Goal: Information Seeking & Learning: Compare options

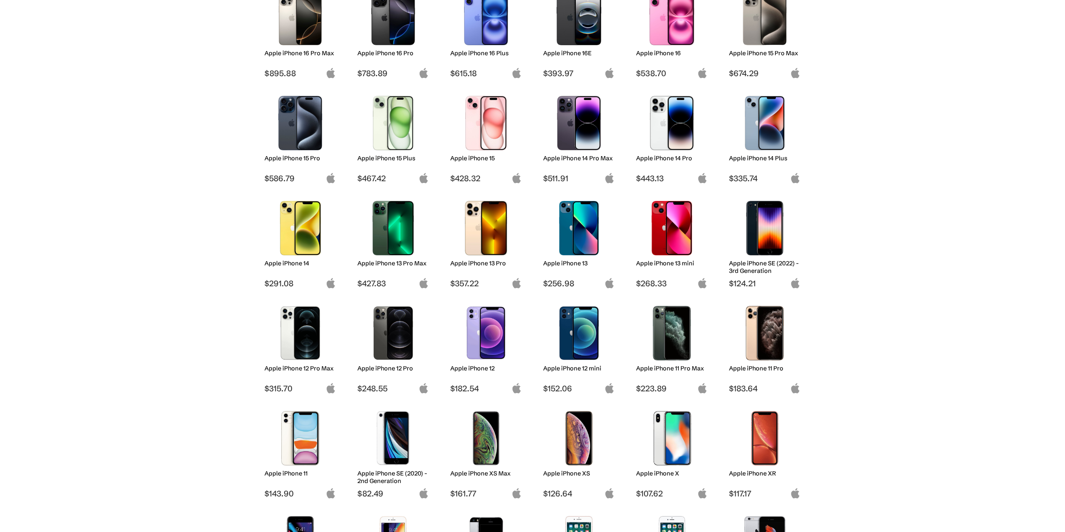
scroll to position [167, 0]
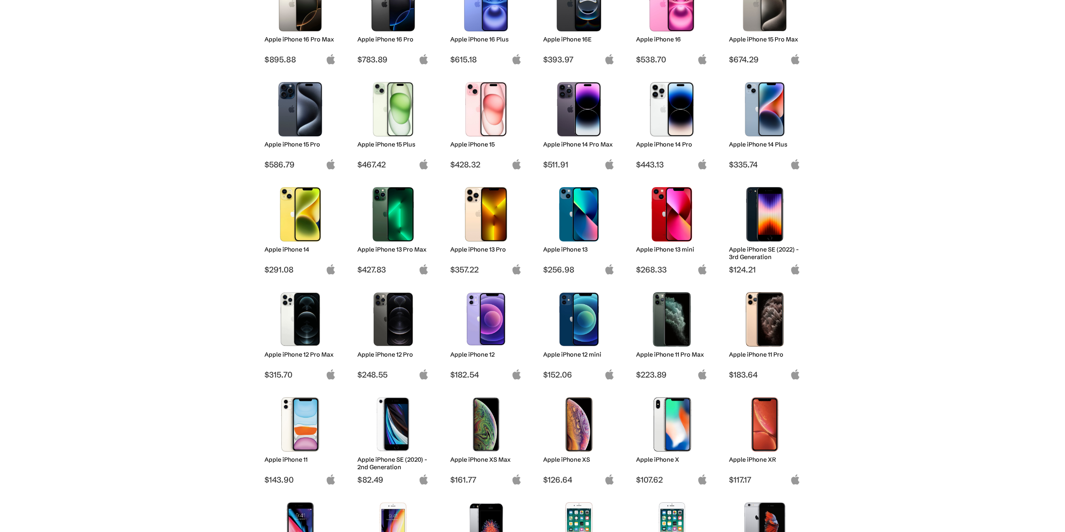
click at [570, 149] on div "Apple iPhone 14 Pro Max" at bounding box center [579, 150] width 72 height 19
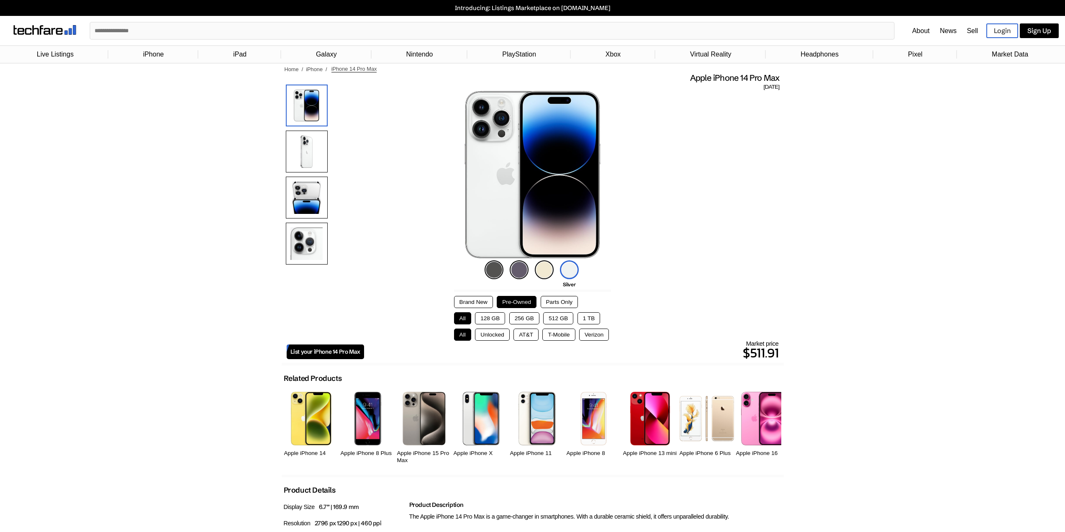
click at [505, 335] on button "Unlocked" at bounding box center [492, 335] width 35 height 12
click at [532, 319] on button "256 GB" at bounding box center [524, 318] width 30 height 12
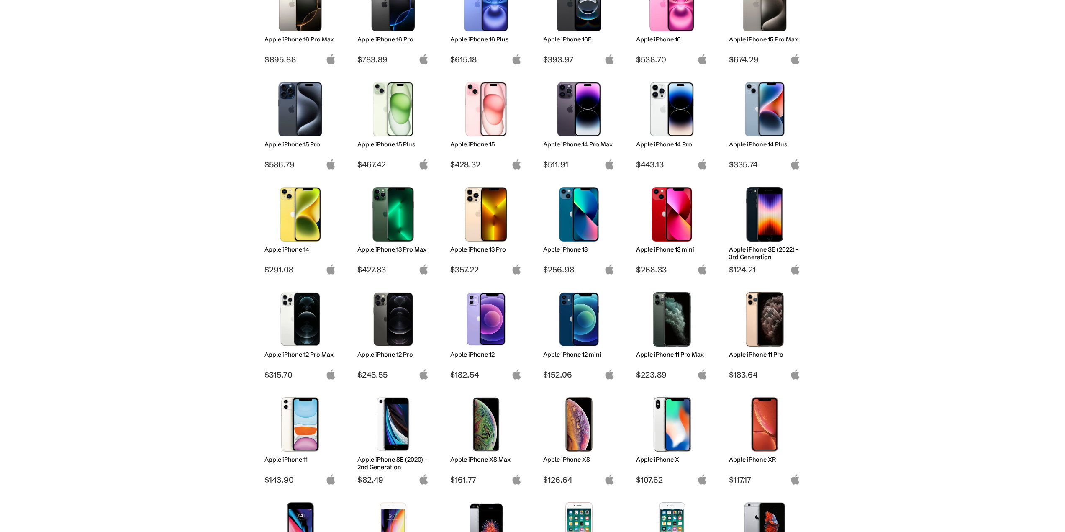
click at [662, 123] on img at bounding box center [671, 109] width 59 height 54
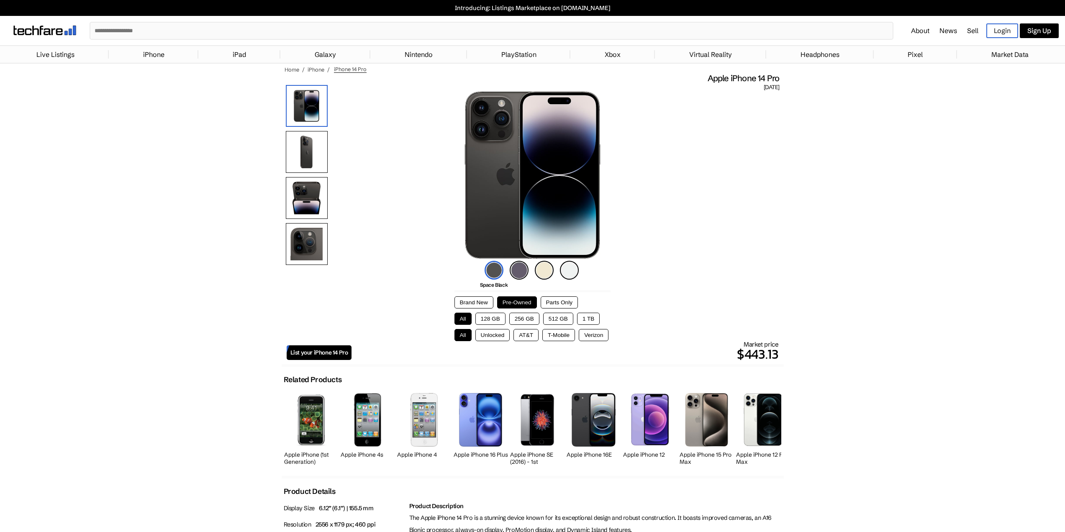
click at [494, 319] on button "128 GB" at bounding box center [490, 319] width 30 height 12
click at [496, 335] on button "Unlocked" at bounding box center [492, 335] width 35 height 12
